Goal: Task Accomplishment & Management: Use online tool/utility

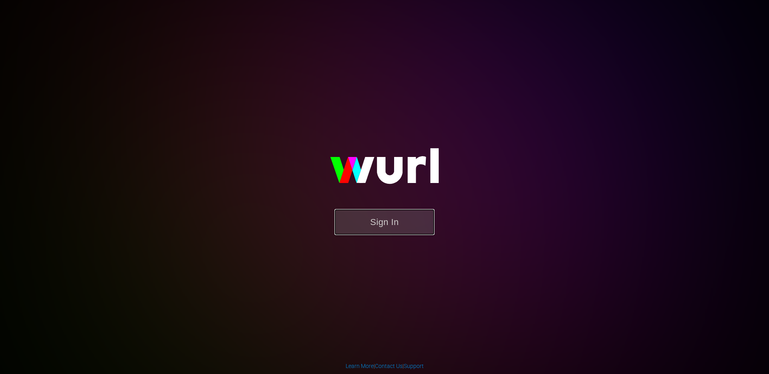
click at [378, 227] on button "Sign In" at bounding box center [384, 222] width 100 height 26
